Goal: Transaction & Acquisition: Purchase product/service

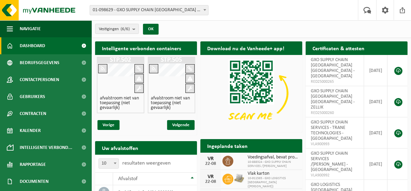
click at [150, 12] on span "01-098629 - GXO SUPPLY CHAIN [GEOGRAPHIC_DATA] [GEOGRAPHIC_DATA] - [GEOGRAPHIC_…" at bounding box center [149, 10] width 118 height 10
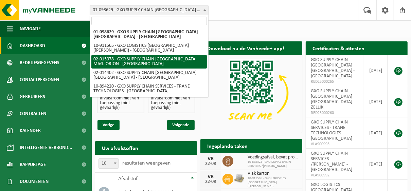
select select "2771"
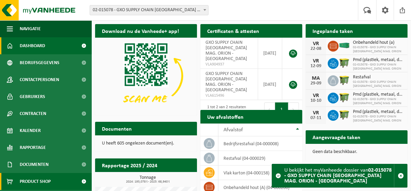
click at [31, 185] on span "Product Shop" at bounding box center [35, 181] width 31 height 17
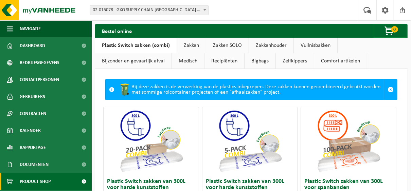
click at [188, 41] on link "Zakken" at bounding box center [191, 46] width 29 height 16
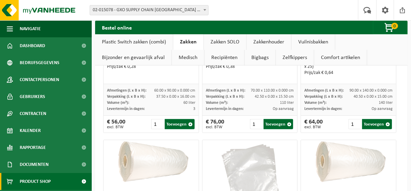
scroll to position [155, 0]
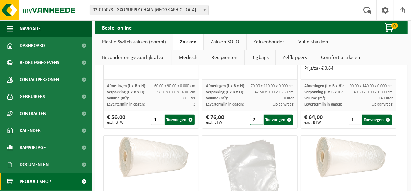
click at [257, 117] on input "2" at bounding box center [256, 120] width 13 height 10
click at [271, 118] on button "Toevoegen" at bounding box center [278, 120] width 30 height 10
type input "1"
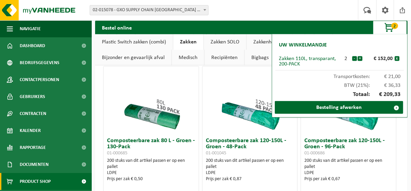
scroll to position [647, 0]
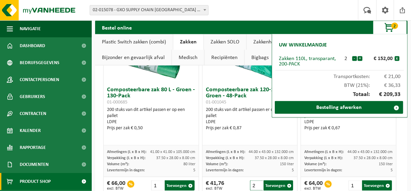
click at [254, 182] on input "2" at bounding box center [256, 186] width 13 height 10
click at [271, 181] on button "Toevoegen" at bounding box center [278, 186] width 30 height 10
type input "1"
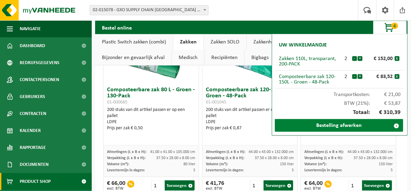
click at [345, 127] on link "Bestelling afwerken" at bounding box center [339, 125] width 128 height 13
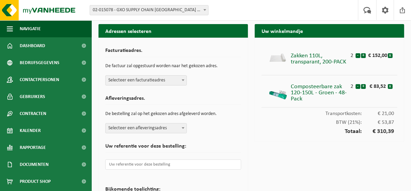
click at [175, 77] on span "Selecteer een facturatieadres" at bounding box center [146, 81] width 81 height 10
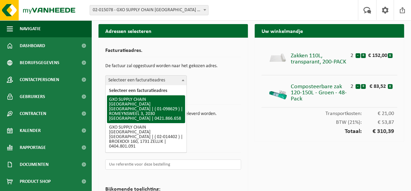
select select "826"
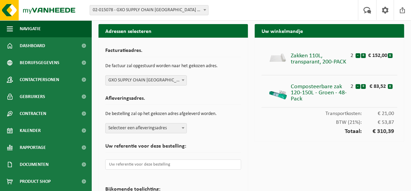
click at [146, 129] on span "Selecteer een afleveringsadres" at bounding box center [146, 129] width 81 height 10
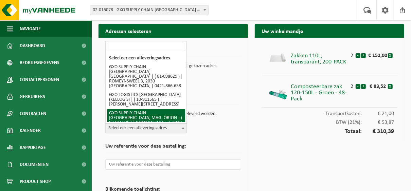
select select "2771"
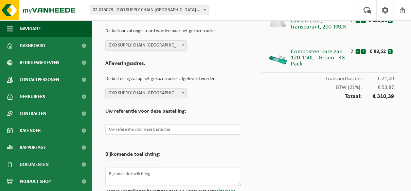
scroll to position [40, 0]
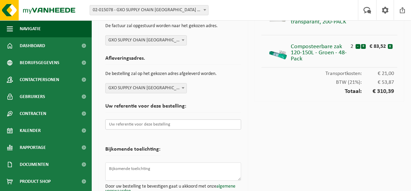
click at [186, 127] on input "text" at bounding box center [173, 125] width 136 height 10
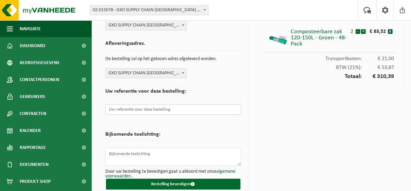
scroll to position [62, 0]
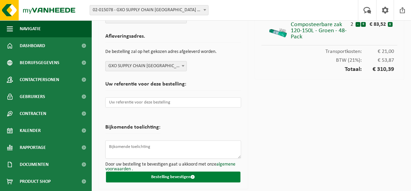
click at [207, 175] on button "Bestelling bevestigen" at bounding box center [173, 177] width 134 height 11
